Goal: Answer question/provide support: Share knowledge or assist other users

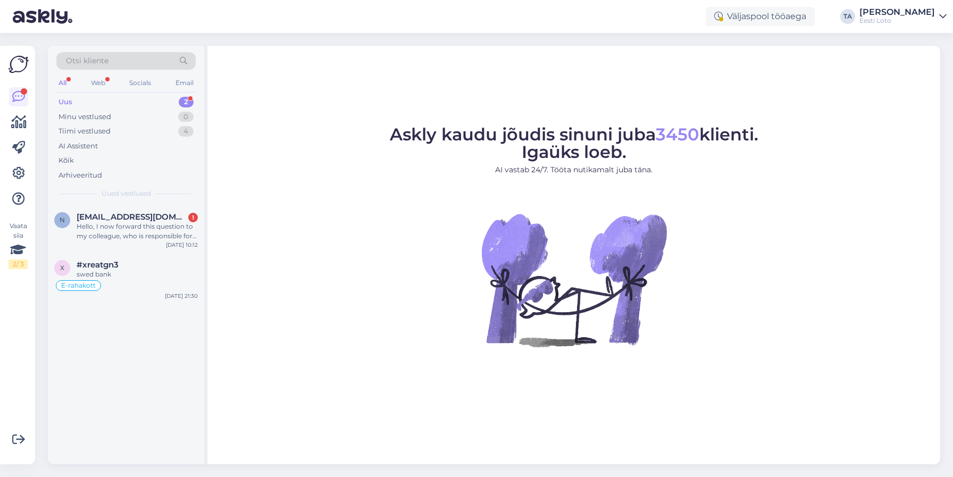
click at [68, 98] on div "Uus" at bounding box center [65, 102] width 14 height 11
click at [118, 228] on div "Hello, I now forward this question to my colleague, who is responsible for this…" at bounding box center [137, 231] width 121 height 19
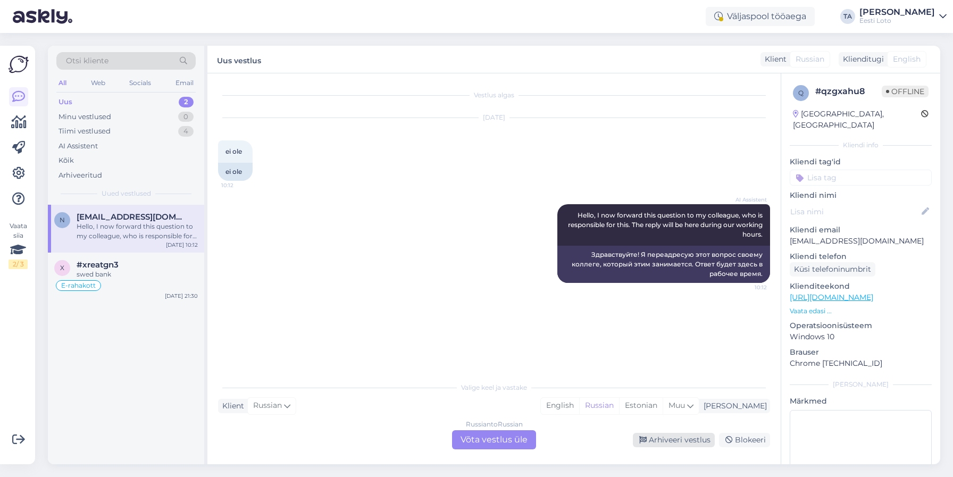
click at [670, 441] on div "Arhiveeri vestlus" at bounding box center [674, 440] width 82 height 14
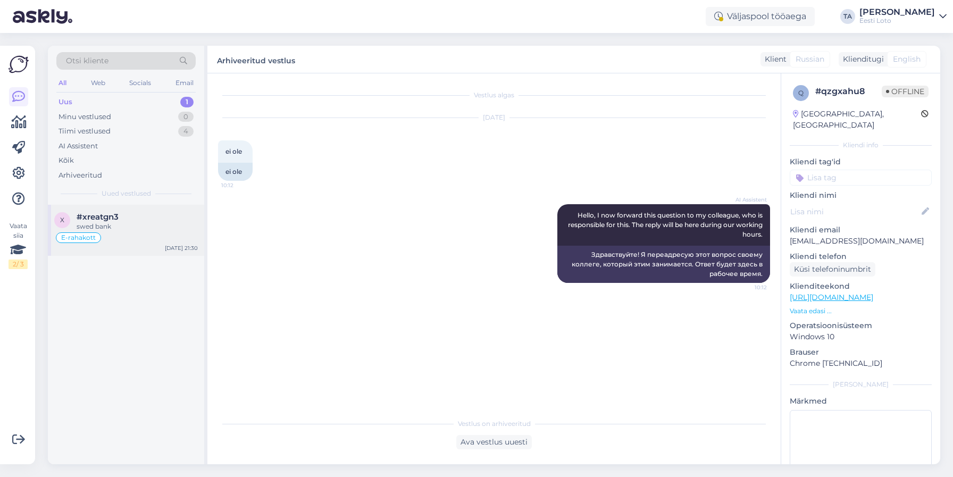
click at [91, 217] on span "#xreatgn3" at bounding box center [98, 217] width 42 height 10
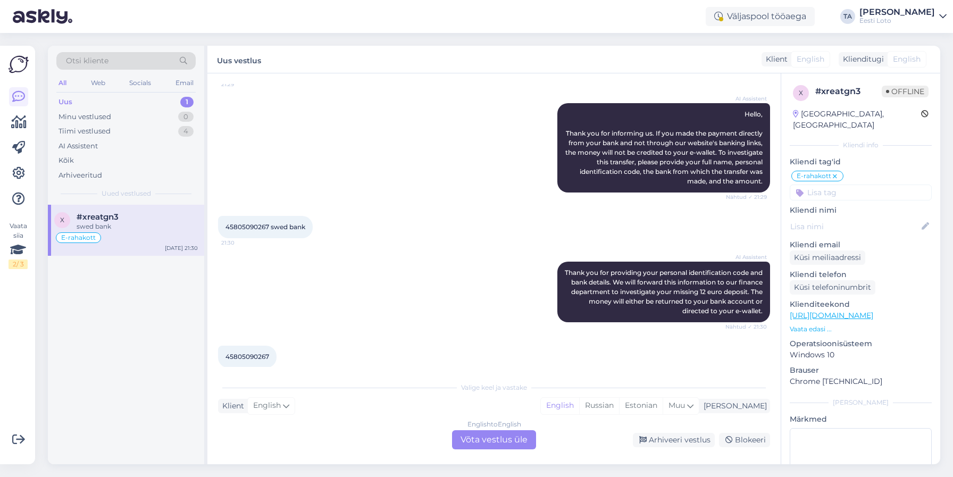
scroll to position [2390, 0]
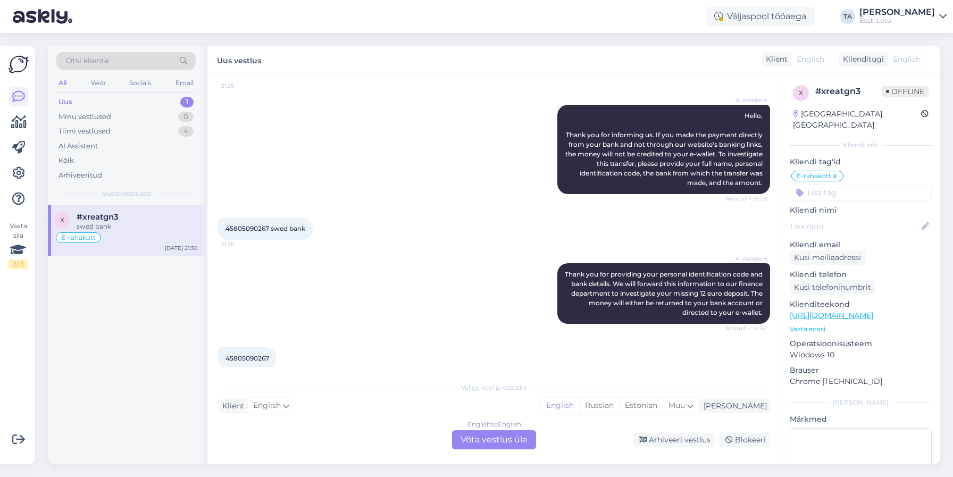
click at [257, 354] on span "45805090267" at bounding box center [247, 358] width 44 height 8
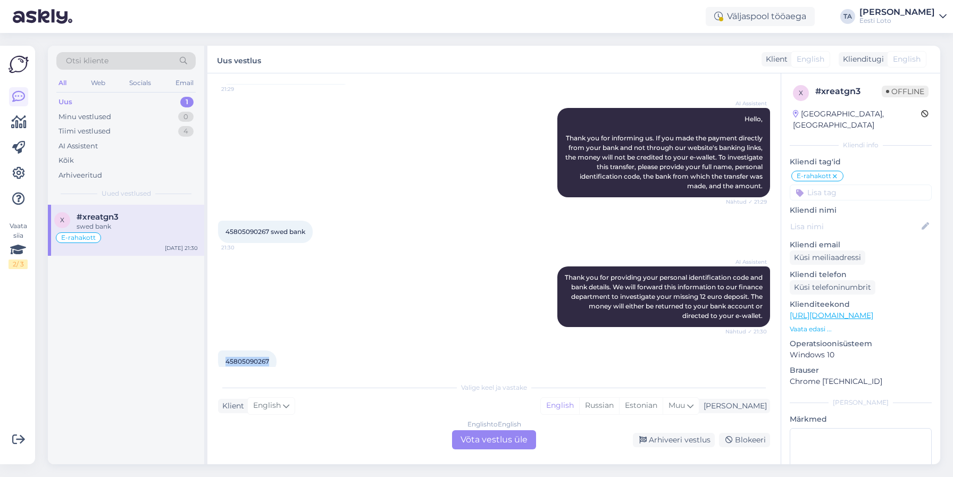
scroll to position [2389, 0]
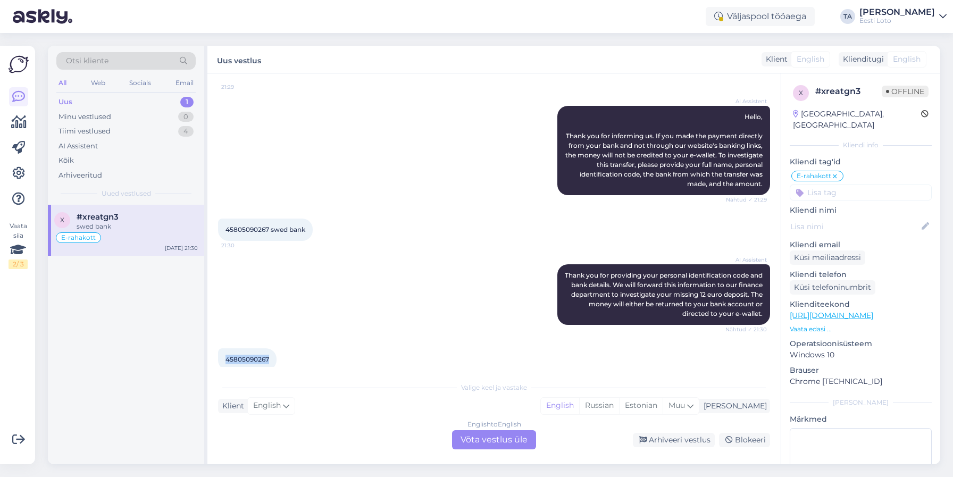
copy span "45805090267"
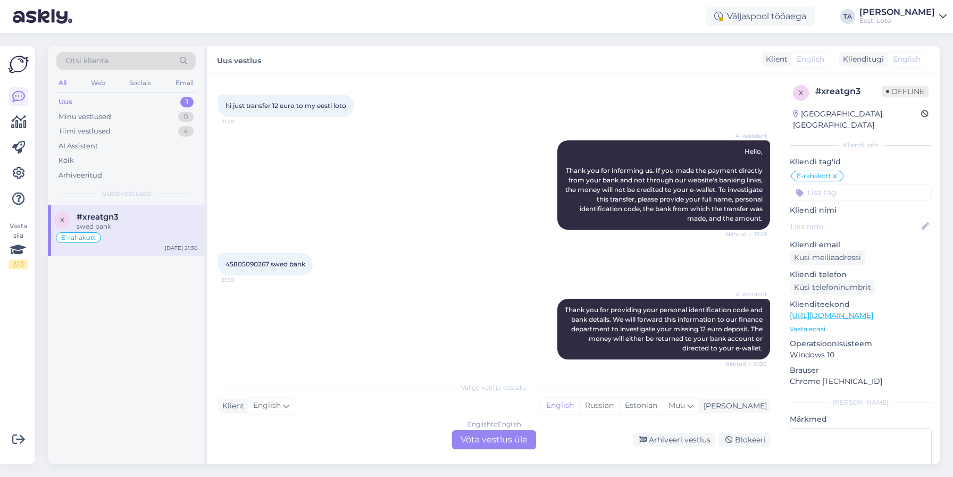
scroll to position [2393, 0]
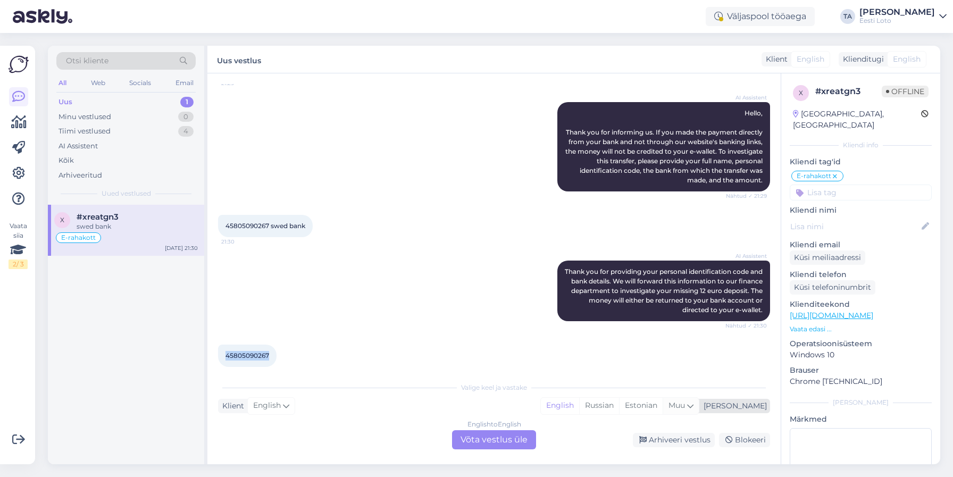
click at [699, 407] on div "Muu" at bounding box center [681, 406] width 36 height 16
type input "est"
click at [668, 379] on link "Estonian" at bounding box center [655, 378] width 117 height 17
click at [495, 439] on div "English to Estonian Võta vestlus üle" at bounding box center [494, 439] width 84 height 19
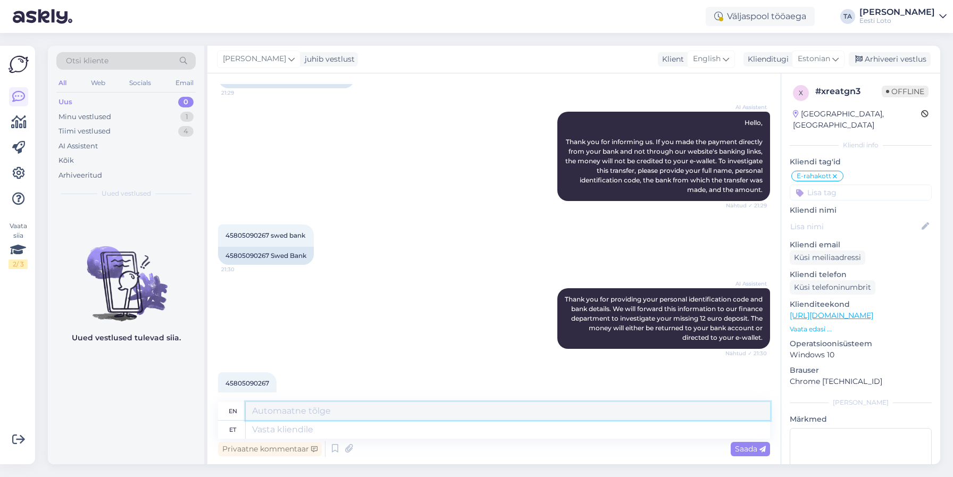
drag, startPoint x: 330, startPoint y: 416, endPoint x: 329, endPoint y: 424, distance: 7.5
click at [330, 416] on textarea at bounding box center [508, 411] width 524 height 18
click at [325, 430] on textarea at bounding box center [508, 430] width 524 height 18
type textarea "Tere."
type textarea "Hello"
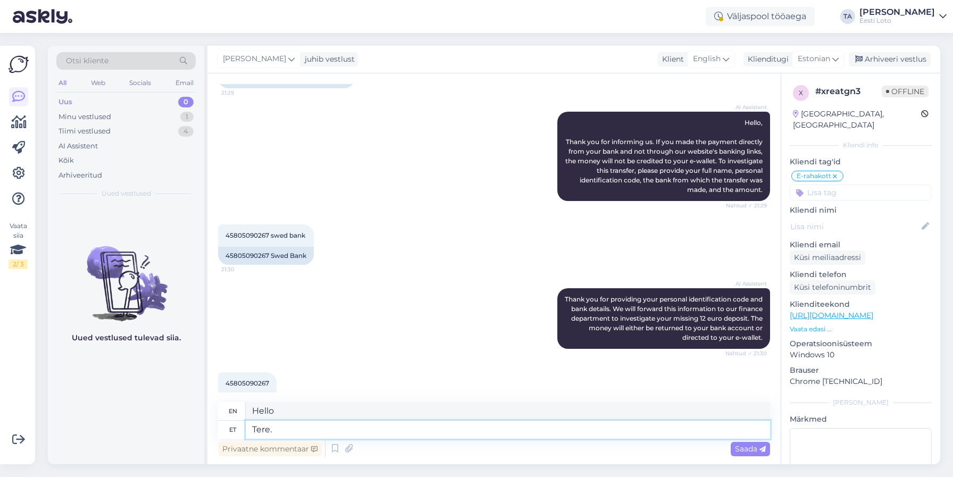
type textarea "Tere."
type textarea "Hello."
type textarea "Tere. Meie"
type textarea "Hello. We"
type textarea "Tere. Meie andmetel"
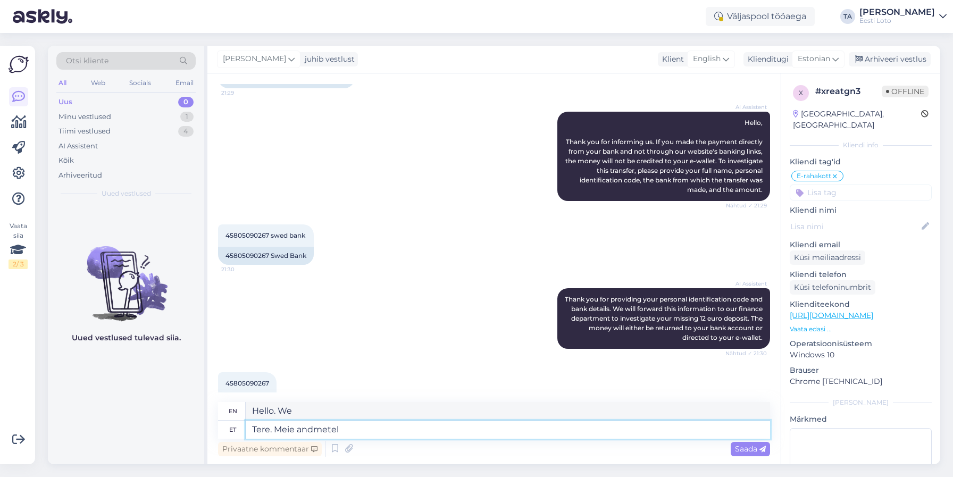
type textarea "Hello. According to our data"
type textarea "Tere. Meie andmetel kõik"
type textarea "Hello. According to our data, all"
type textarea "Tere. Meie andmetel kõik Teie"
type textarea "Hello. According to our data, all of your"
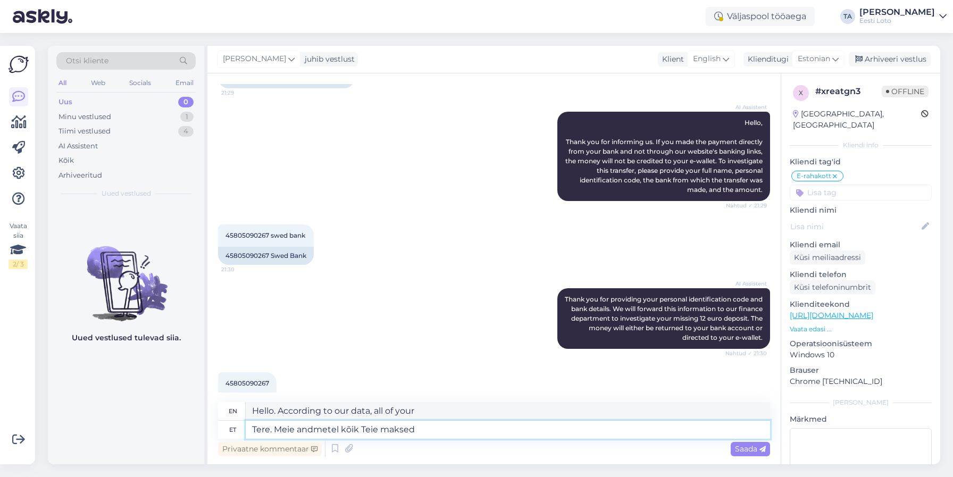
type textarea "Tere. Meie andmetel kõik Teie maksed"
type textarea "Hello. According to our records, all your payments"
type textarea "Tere. Meie andmetel kõik Teie maksed õnnestusid"
type textarea "Hello. According to our records, all your payments were successful."
type textarea "Tere. Meie andmetel kõik [PERSON_NAME] maksed õnnestusid ning r"
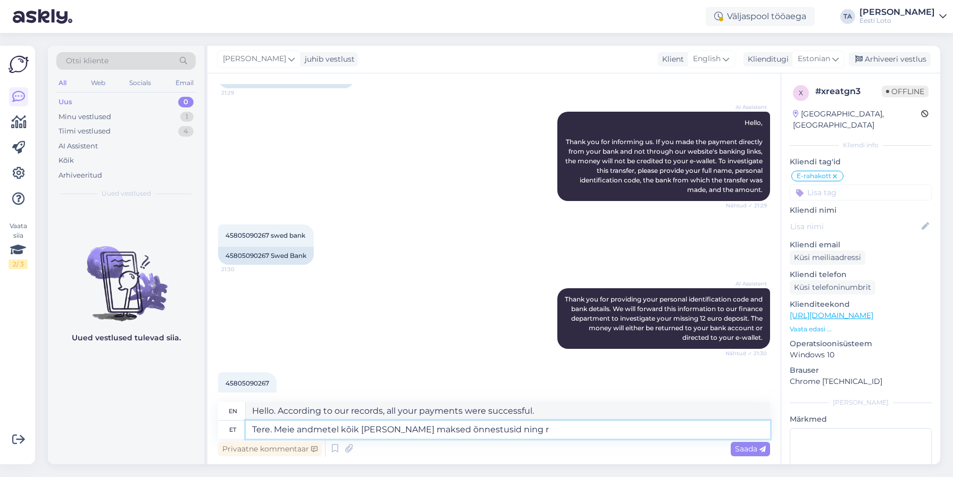
type textarea "Hello. According to our records, all your payments were successful and"
type textarea "Tere. Meie andmetel kõik [PERSON_NAME] maksed õnnestusid ning raha"
type textarea "Hello. According to our records, all your payments were successful and the money"
type textarea "Tere. Meie andmetel kõik [PERSON_NAME] maksed õnnestusid ning raha laekus"
type textarea "Hello. According to our records, all your payments were successful and the mone…"
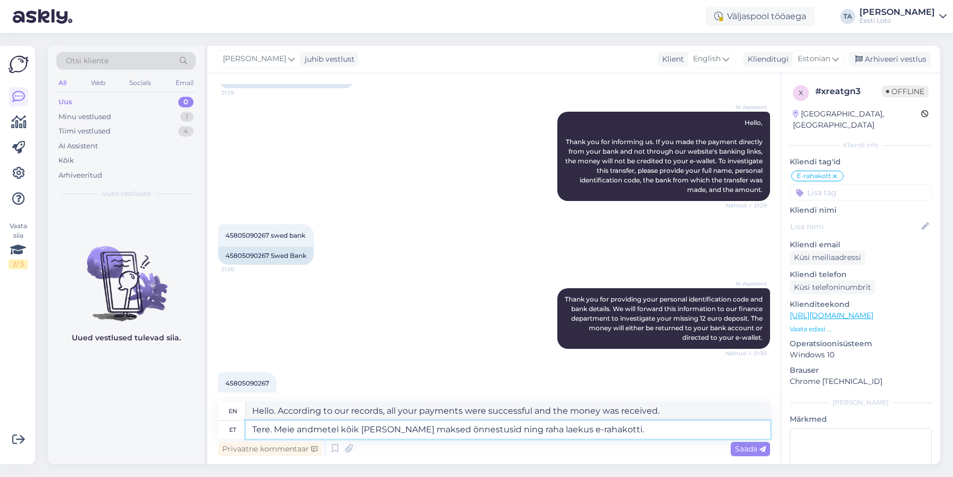
type textarea "Tere. Meie andmetel kõik [PERSON_NAME] maksed õnnestusid ning raha laekus e-rah…"
type textarea "Hello. According to our records, all your payments were successful and the mone…"
click at [340, 432] on textarea "Tere. Meie andmetel kõik [PERSON_NAME] maksed õnnestusid ning raha laekus e-rah…" at bounding box center [508, 430] width 524 height 18
type textarea "Tere. Meie andmetkõik [PERSON_NAME] maksed õnnestusid ning raha laekus e-rahako…"
type textarea "Hello. According to our records, all your payments were successful and the mone…"
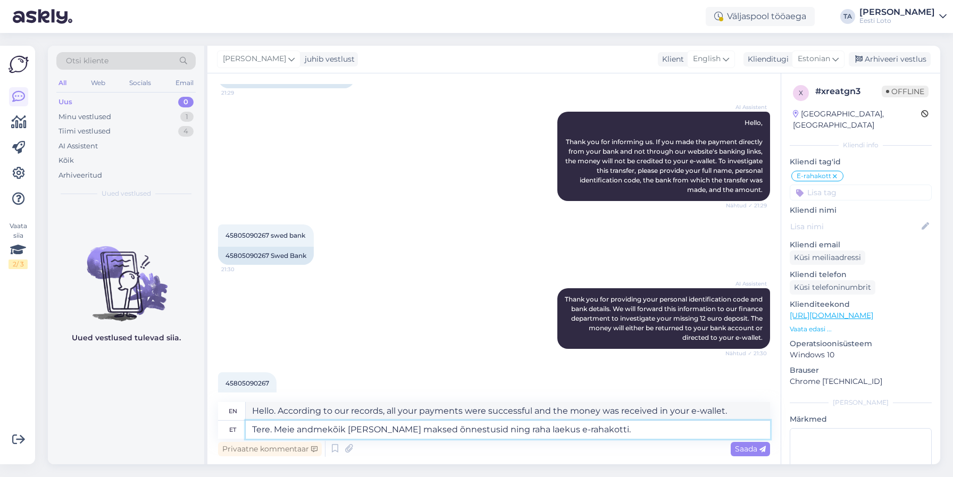
type textarea "Tere. Meie andmkõik [PERSON_NAME] maksed õnnestusid ning raha laekus e-rahakott…"
type textarea "Hello. Our data shows that your payments were successful and the money was rece…"
type textarea "Tere. Meie ankõik Teie maksed õnnestusid ning raha laekus e-rahakotti."
type textarea "Hello. We inform you that your payments were successful and the money was recei…"
type textarea "Tere. Meie kõik [PERSON_NAME] maksed õnnestusid ning raha laekus e-rahakotti."
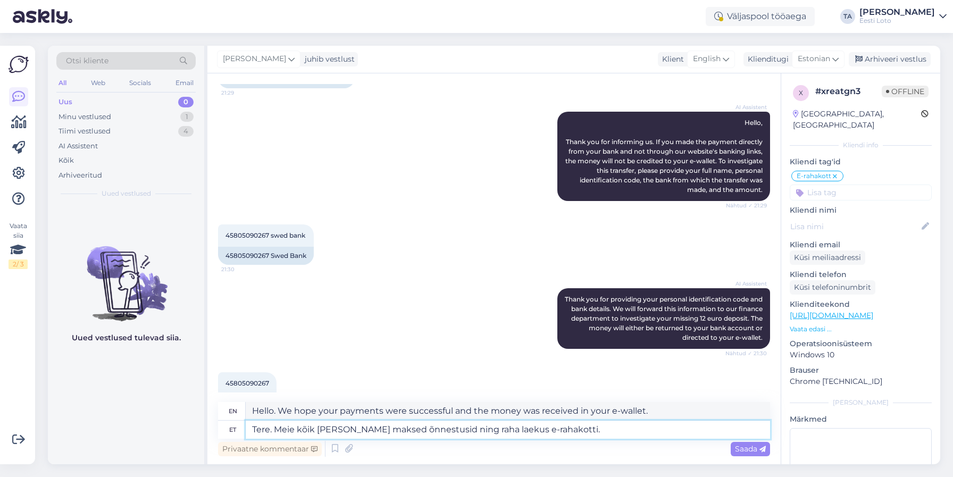
type textarea "Hello. We are happy to inform you that your payments were successful and the mo…"
type textarea "Tere. Meiekõik [PERSON_NAME] maksed õnnestusid ning raha laekus e-rahakotti."
type textarea "Hello. All your payments were successful and the money was received in your e-w…"
type textarea "Tere. Meikõik [PERSON_NAME] maksed õnnestusid ning raha laekus e-rahakotti."
type textarea "Hello. We all know that your payments were successful and the money was receive…"
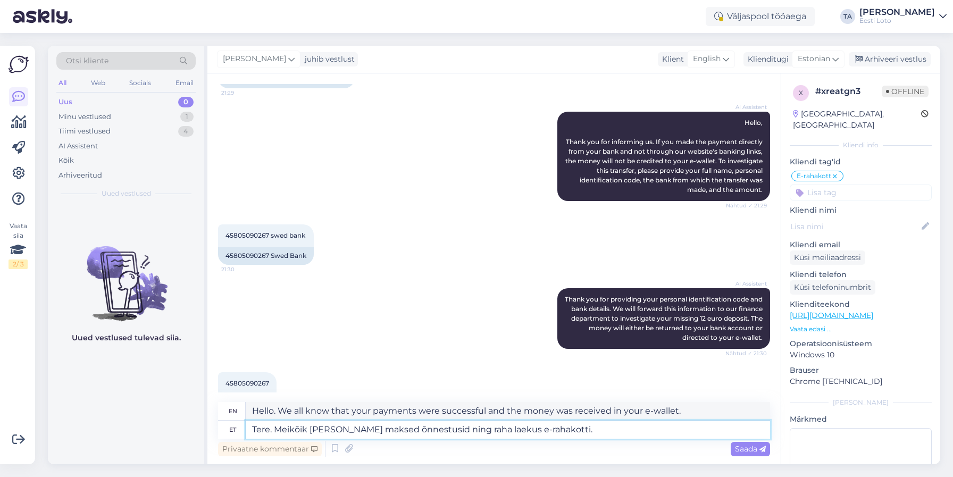
type textarea "Tere. Mekõik [PERSON_NAME] maksed õnnestusid ning raha laekus e-rahakotti."
type textarea "Hello. We hope your payments were successful and the money was received in your…"
type textarea "Tere. Mkõik Teie maksed õnnestusid ning raha laekus e-rahakotti."
type textarea "Hello. Your payments were successful and the money was received in your e-walle…"
type textarea "Tere. kõik [PERSON_NAME] maksed õnnestusid ning raha laekus e-rahakotti."
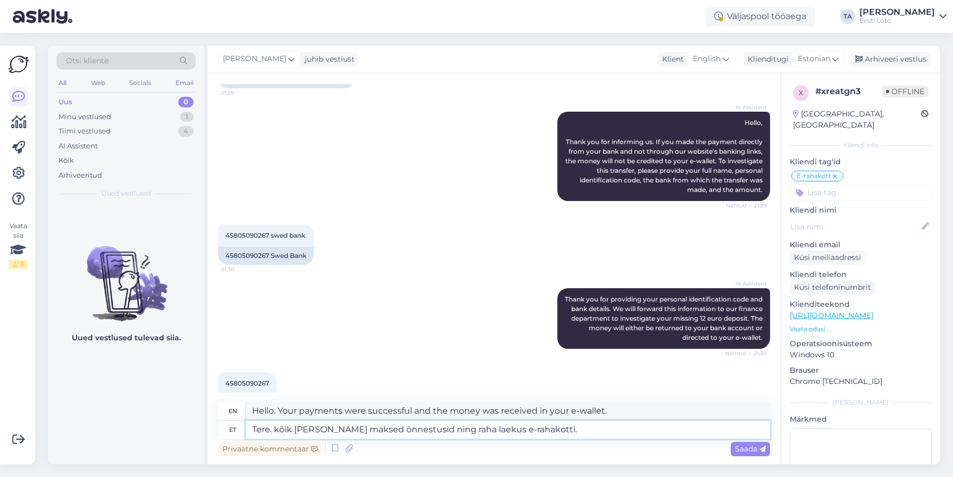
type textarea "Hello, all your payments were successful and the money was received in your e-w…"
type textarea "Tere. Nkõik [PERSON_NAME] maksed õnnestusid ning raha laekus e-rahakotti."
type textarea "Hello. All your payments were successful and the money was received in your e-w…"
type textarea "Tere. Näkõik Teie maksed õnnestusid ning raha laekus e-rahakotti."
type textarea "Hello. Your payments were successful and the money was received in your e-walle…"
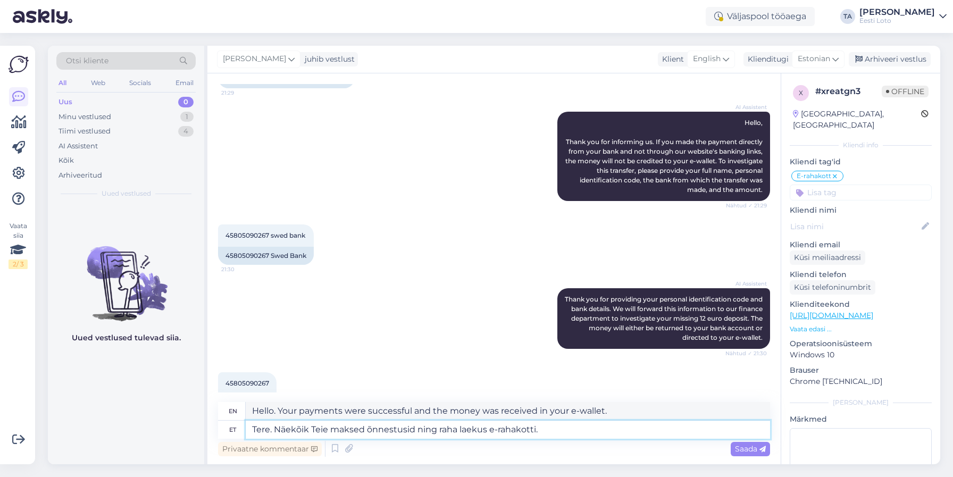
type textarea "Tere. Näemkõik Teie maksed õnnestusid ning raha laekus e-rahakotti."
type textarea "Hello. I see your payments were successful and the money was received in your e…"
type textarea "Tere. Näemekõik Teie maksed õnnestusid ning raha laekus e-rahakotti."
type textarea "Hello. See you all. Your payments were successful and the money was received in…"
type textarea "Tere. Näeme, kõik [PERSON_NAME] maksed õnnestusid ning raha laekus e-rahakotti."
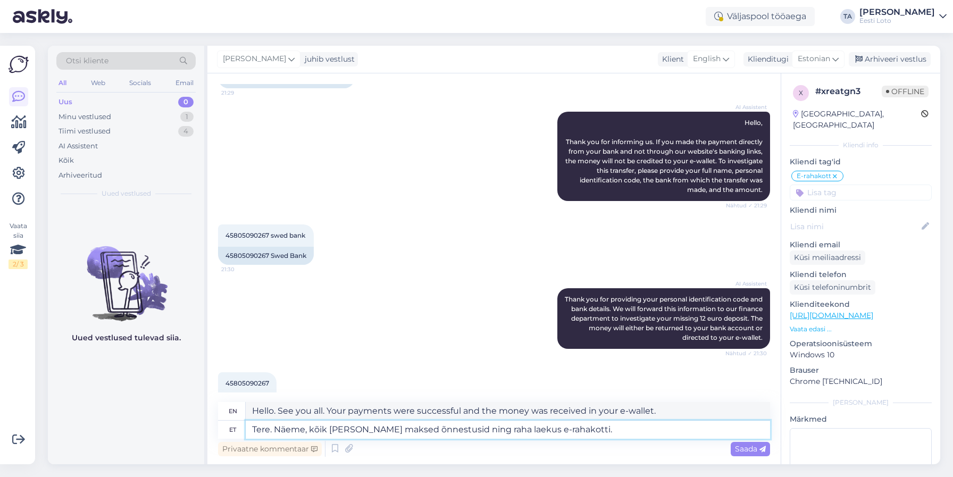
type textarea "Hello. We see that all your payments were successful and the money was received…"
click at [580, 430] on textarea "Tere. Näeme, et kõik [PERSON_NAME] maksed õnnestusid ning raha laekus e-rahakot…" at bounding box center [508, 430] width 524 height 18
type textarea "Tere. Näeme, et kõik [PERSON_NAME] maksed õnnestusid ning raha laekus e-rahakot…"
type textarea "Hello. We see that all your payments were successful and the money was received…"
type textarea "Tere. Näeme, et kõik [PERSON_NAME] maksed õnnestusid ning raha laekus e-rahakot…"
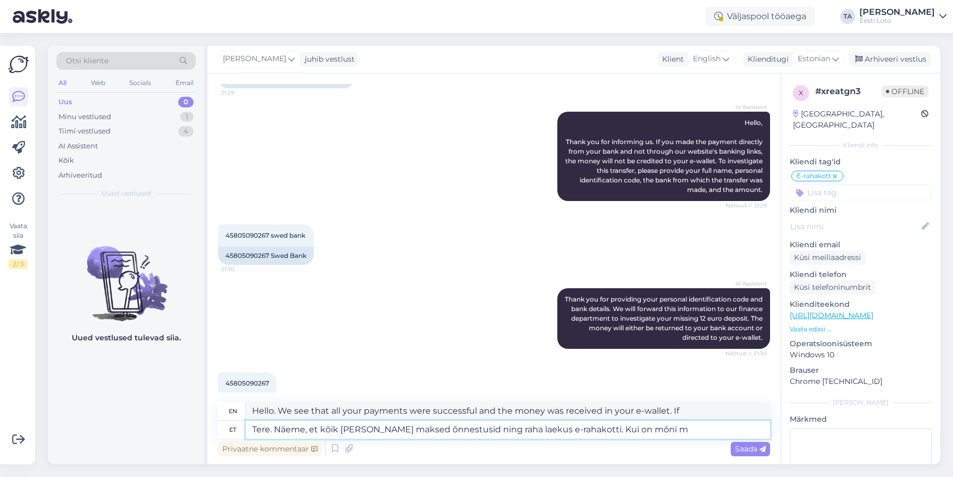
type textarea "Hello. We see that all your payments were successful and the money was received…"
type textarea "Tere. Näeme, et kõik [PERSON_NAME] maksed õnnestusid ning raha laekus e-rahakot…"
type textarea "Hello. We see that all your payments were successful and the money was received…"
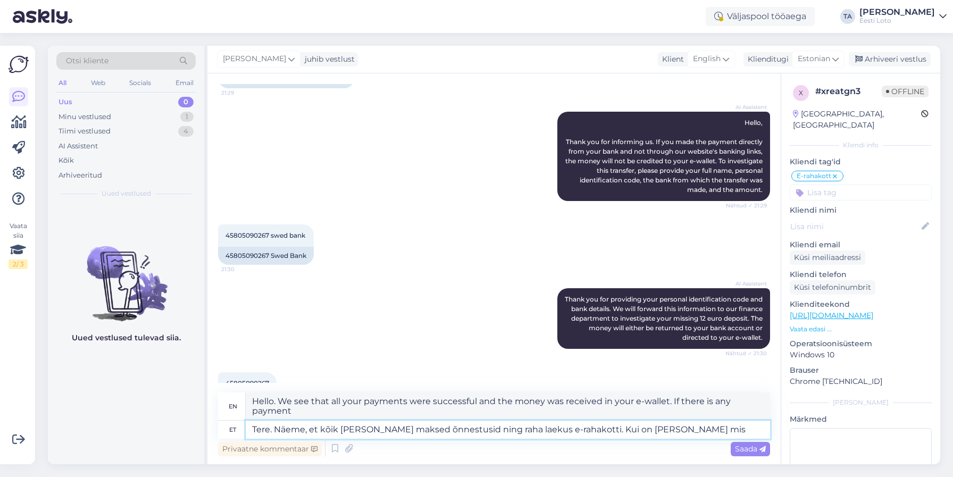
type textarea "Tere. Näeme, et kõik [PERSON_NAME] maksed õnnestusid ning raha laekus e-rahakot…"
type textarea "Hello. We see that all your payments were successful and the money was received…"
type textarea "Tere. Näeme, et kõik [PERSON_NAME] maksed õnnestusid ning raha laekus e-rahakot…"
type textarea "Hello. We see that all your payments were successful and the money was received…"
type textarea "Tere. Näeme, et kõik [PERSON_NAME] maksed õnnestusid ning raha laekus e-rahakot…"
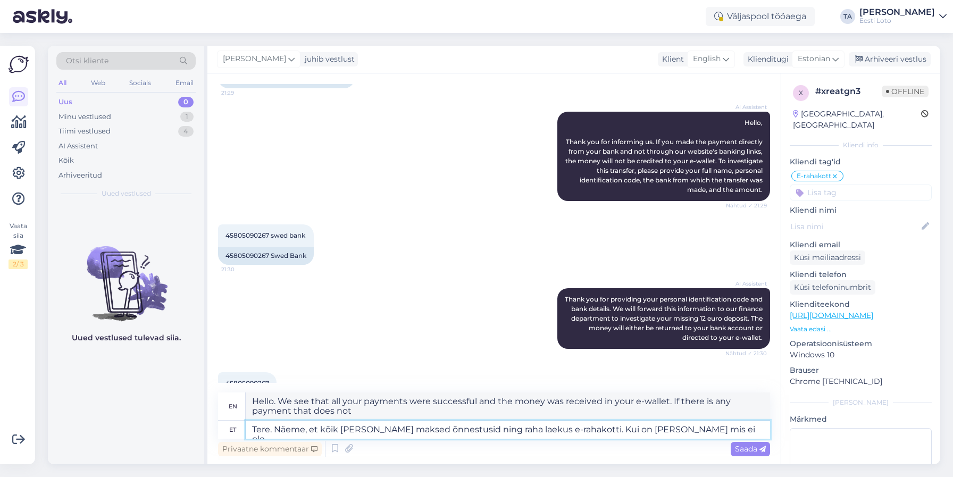
type textarea "Hello. We see that all your payments were successful and the money was received…"
type textarea "Tere. Näeme, et kõik [PERSON_NAME] maksed õnnestusid ning raha laekus e-rahakot…"
type textarea "Hello. We see that all your payments were successful and the money was received…"
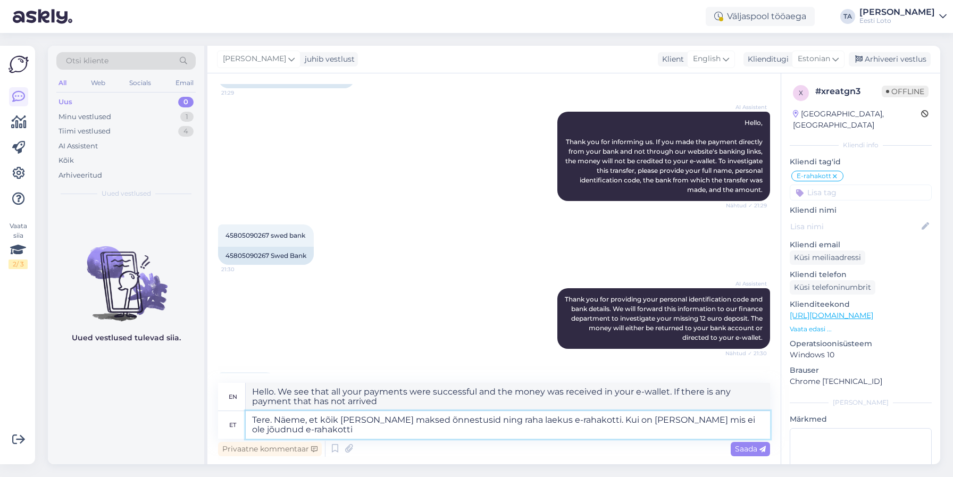
type textarea "Tere. Näeme, et kõik [PERSON_NAME] maksed õnnestusid ning raha laekus e-rahakot…"
type textarea "Hello. We see that all your payments were successful and the money was received…"
type textarea "Tere. Näeme, et kõik [PERSON_NAME] maksed õnnestusid ning raha laekus e-rahakot…"
type textarea "Hello. We see that all your payments were successful and the money was received…"
type textarea "Tere. Näeme, et kõik [PERSON_NAME] maksed õnnestusid ning raha laekus e-rahakot…"
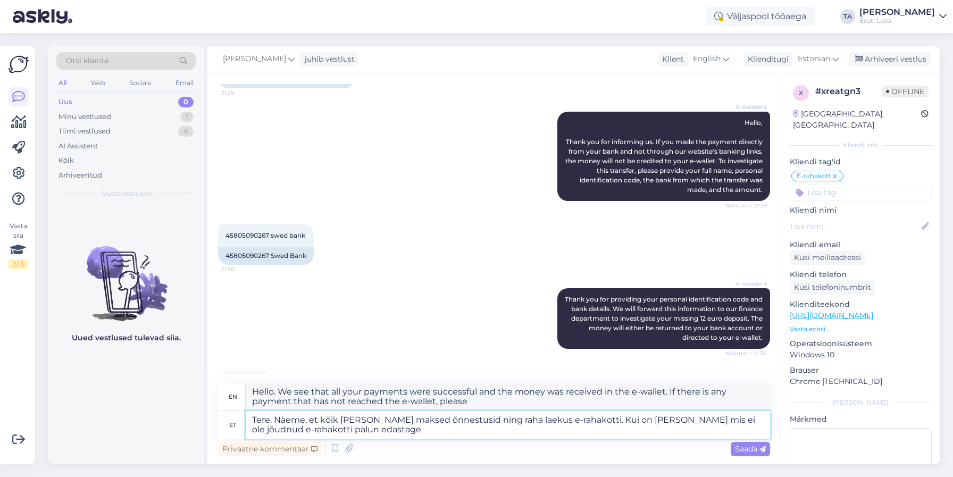
type textarea "Hello. We see that all your payments were successful and the money was received…"
type textarea "Tere. Näeme, et kõik [PERSON_NAME] maksed õnnestusid ning raha laekus e-rahakot…"
type textarea "Hello. We see that all your payments were successful and the money was received…"
type textarea "Tere. Näeme, et kõik [PERSON_NAME] maksed õnnestusid ning raha laekus e-rahakot…"
type textarea "Hello. We see that all your payments were successful and the money was received…"
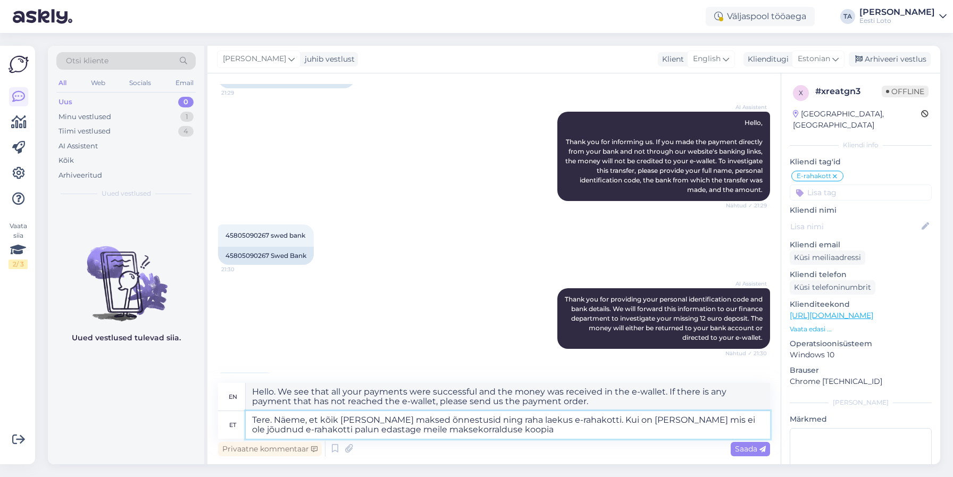
type textarea "Tere. Näeme, et kõik [PERSON_NAME] maksed õnnestusid ning raha laekus e-rahakot…"
type textarea "Hello. We see that all your payments were successful and the money was received…"
click at [291, 432] on textarea "Tere. Näeme, et kõik [PERSON_NAME] maksed õnnestusid ning raha laekus e-rahakot…" at bounding box center [508, 425] width 524 height 28
type textarea "Tere. Näeme, et kõik [PERSON_NAME] maksed õnnestusid ning raha laekus e-rahakot…"
type textarea "Hello. We see that all your payments were successful and the money was received…"
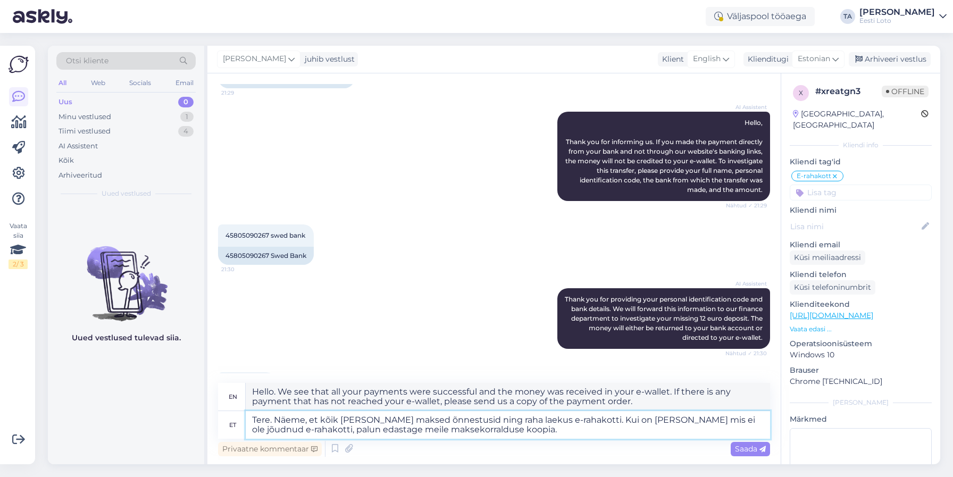
click at [388, 432] on textarea "Tere. Näeme, et kõik [PERSON_NAME] maksed õnnestusid ning raha laekus e-rahakot…" at bounding box center [508, 425] width 524 height 28
type textarea "Tere. Näeme, et kõik [PERSON_NAME] maksed õnnestusid ning raha laekus e-rahakot…"
type textarea "Hello. We see that all your payments were successful and the money was received…"
click at [570, 434] on textarea "Tere. Näeme, et kõik [PERSON_NAME] maksed õnnestusid ning raha laekus e-rahakot…" at bounding box center [508, 425] width 524 height 28
type textarea "Tere. Näeme, et kõik [PERSON_NAME] maksed õnnestusid ning raha laekus e-rahakot…"
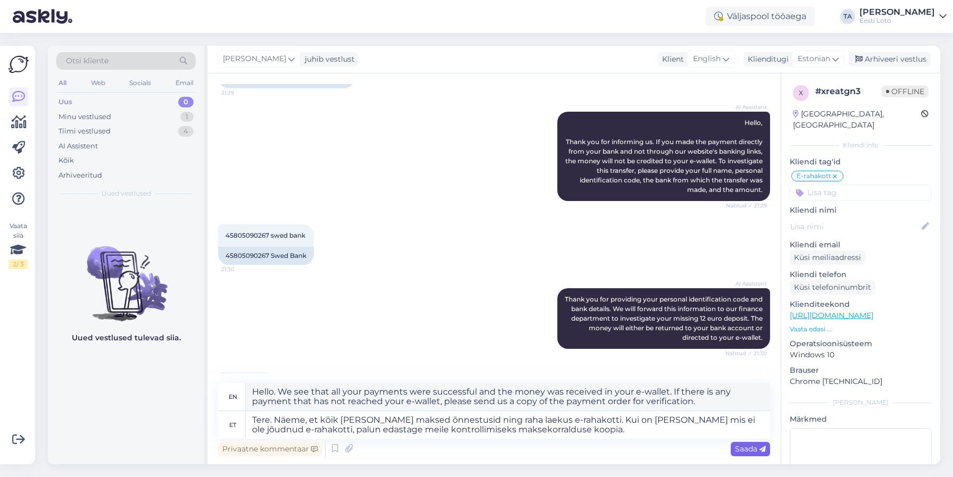
click at [739, 449] on span "Saada" at bounding box center [750, 449] width 31 height 10
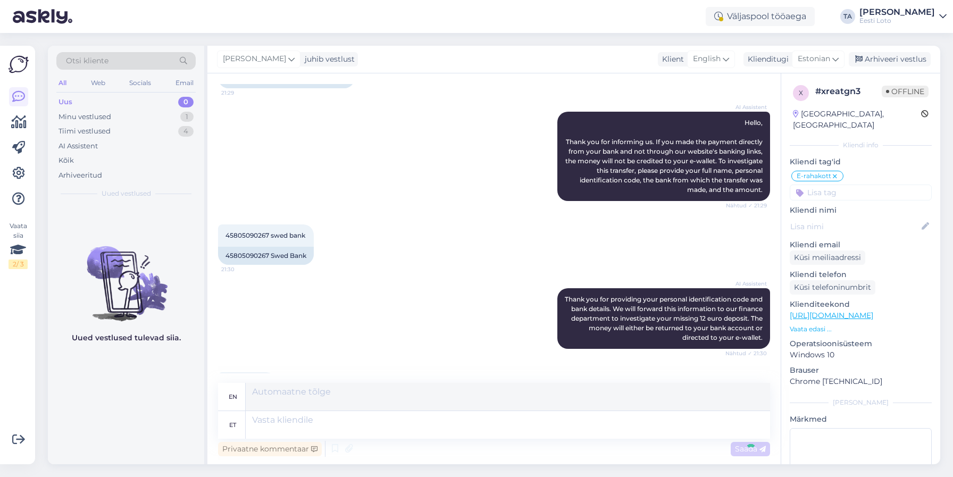
scroll to position [2629, 0]
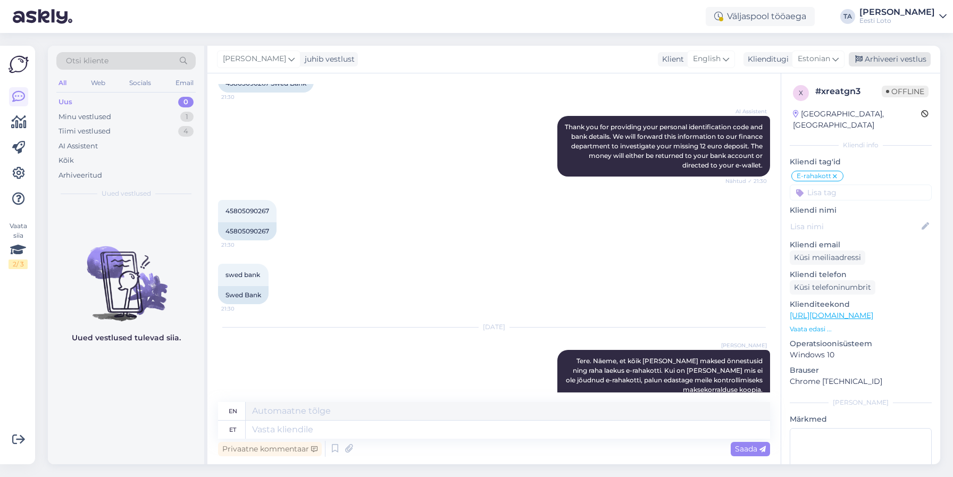
click at [883, 58] on div "Arhiveeri vestlus" at bounding box center [890, 59] width 82 height 14
